Goal: Task Accomplishment & Management: Manage account settings

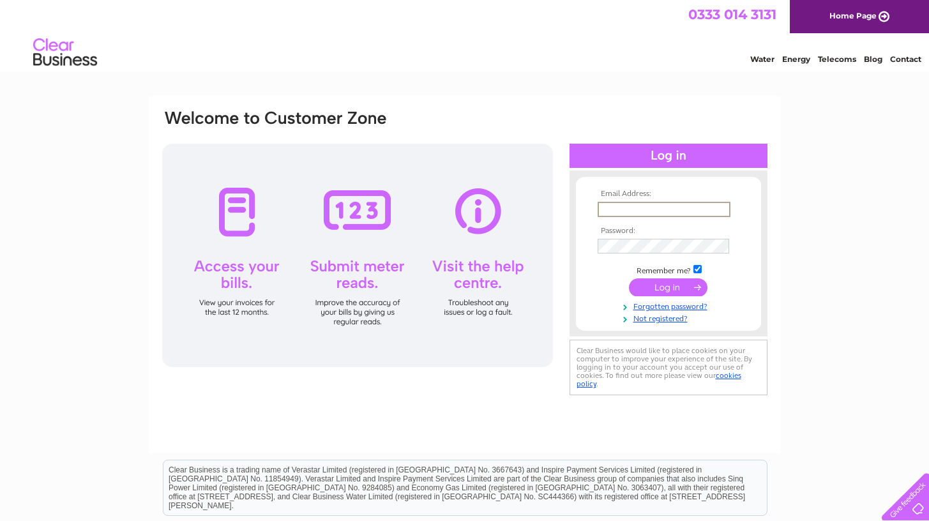
type input "[EMAIL_ADDRESS][DOMAIN_NAME]"
click at [668, 286] on input "submit" at bounding box center [668, 287] width 79 height 18
click at [664, 293] on input "submit" at bounding box center [668, 287] width 79 height 18
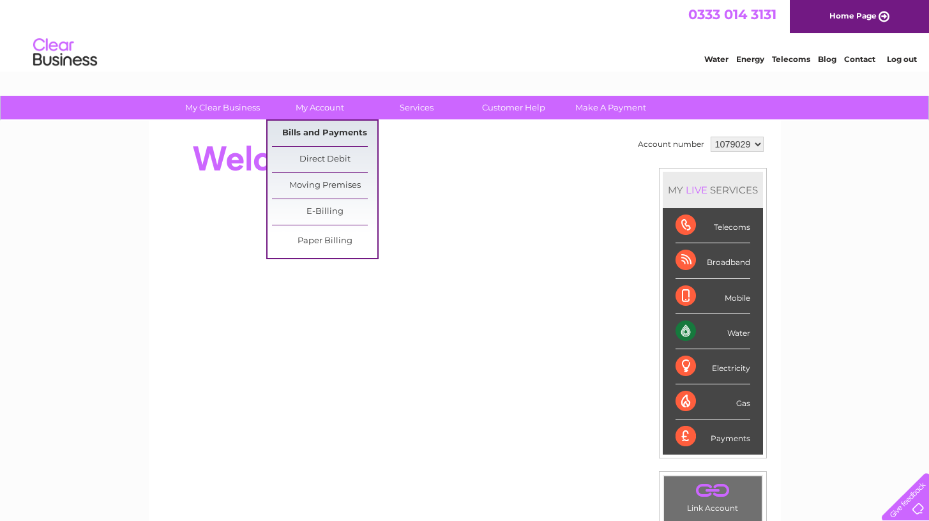
click at [325, 128] on link "Bills and Payments" at bounding box center [324, 134] width 105 height 26
click at [323, 133] on link "Bills and Payments" at bounding box center [324, 134] width 105 height 26
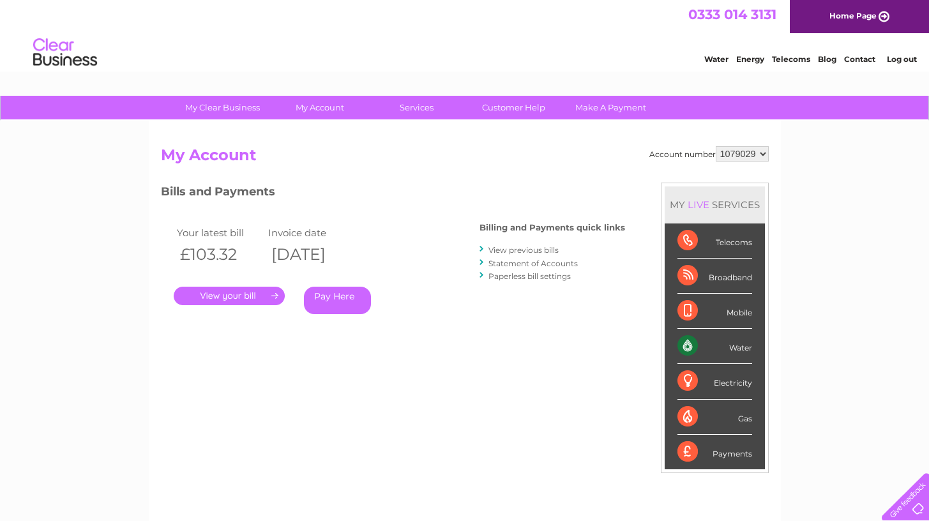
click at [240, 294] on link "." at bounding box center [229, 296] width 111 height 19
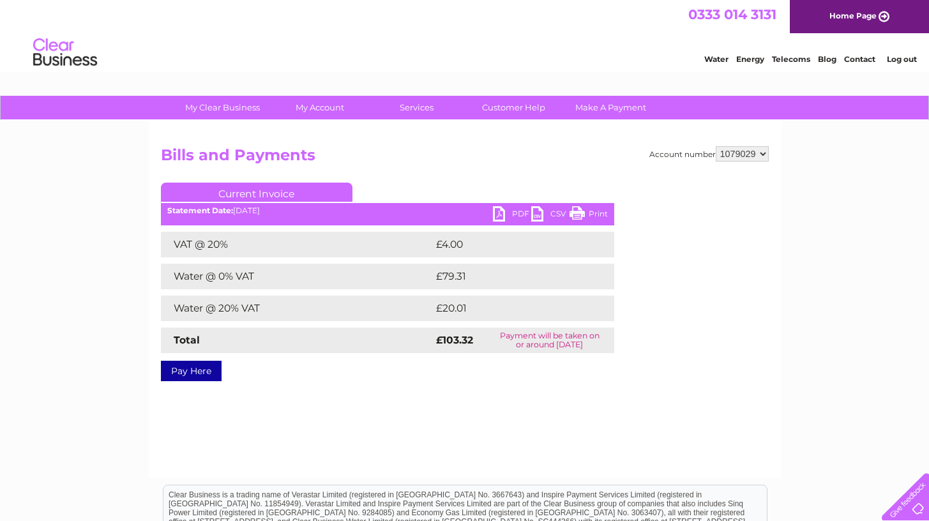
click at [501, 218] on link "PDF" at bounding box center [512, 215] width 38 height 19
